Goal: Navigation & Orientation: Find specific page/section

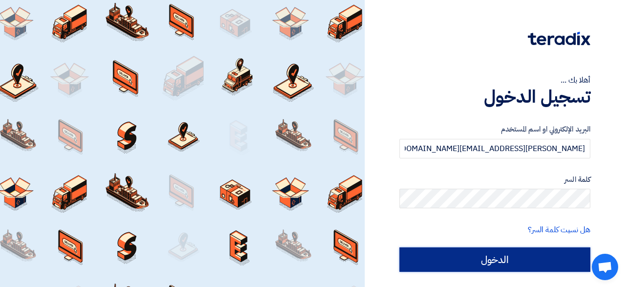
click at [473, 258] on input "الدخول" at bounding box center [494, 259] width 191 height 24
type input "Sign in"
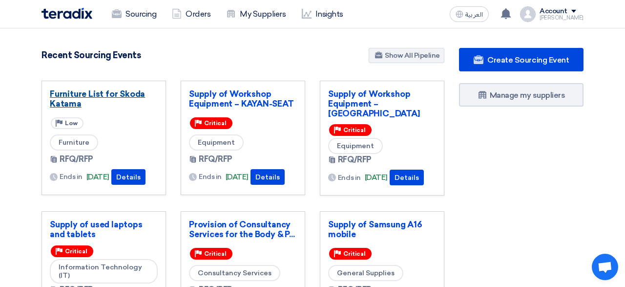
click at [74, 92] on link "Furniture List for Skoda Katama" at bounding box center [104, 99] width 108 height 20
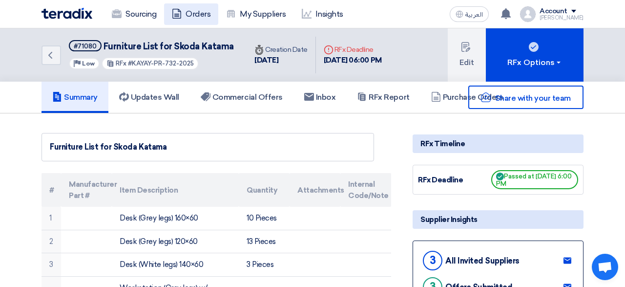
click at [199, 14] on link "Orders" at bounding box center [191, 13] width 54 height 21
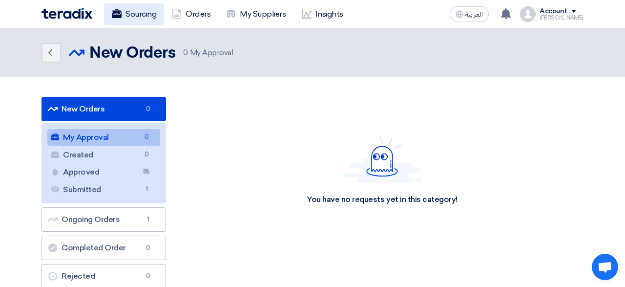
click at [133, 12] on link "Sourcing" at bounding box center [134, 13] width 60 height 21
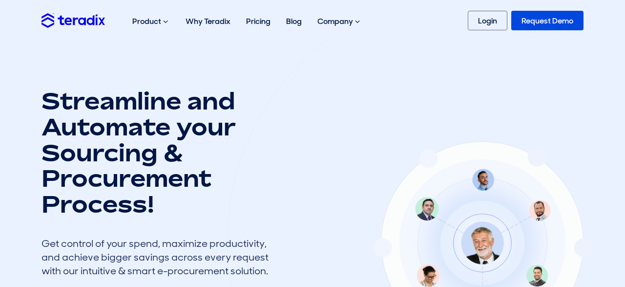
click at [411, 98] on div at bounding box center [483, 241] width 512 height 508
